Goal: Task Accomplishment & Management: Complete application form

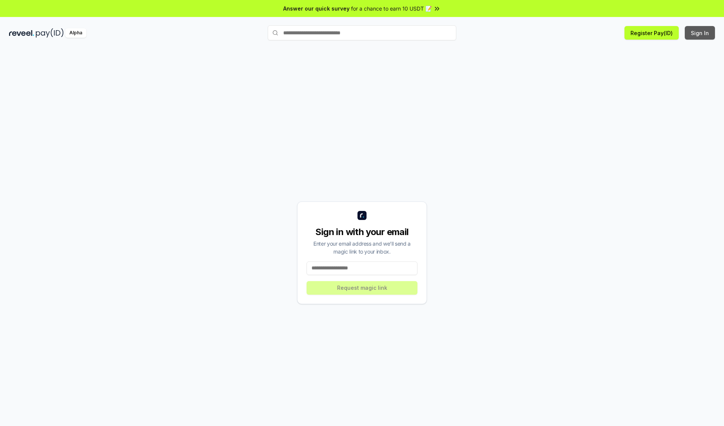
click at [701, 33] on button "Sign In" at bounding box center [700, 33] width 30 height 14
type input "**********"
click at [362, 287] on button "Request magic link" at bounding box center [362, 288] width 111 height 14
